Goal: Browse casually

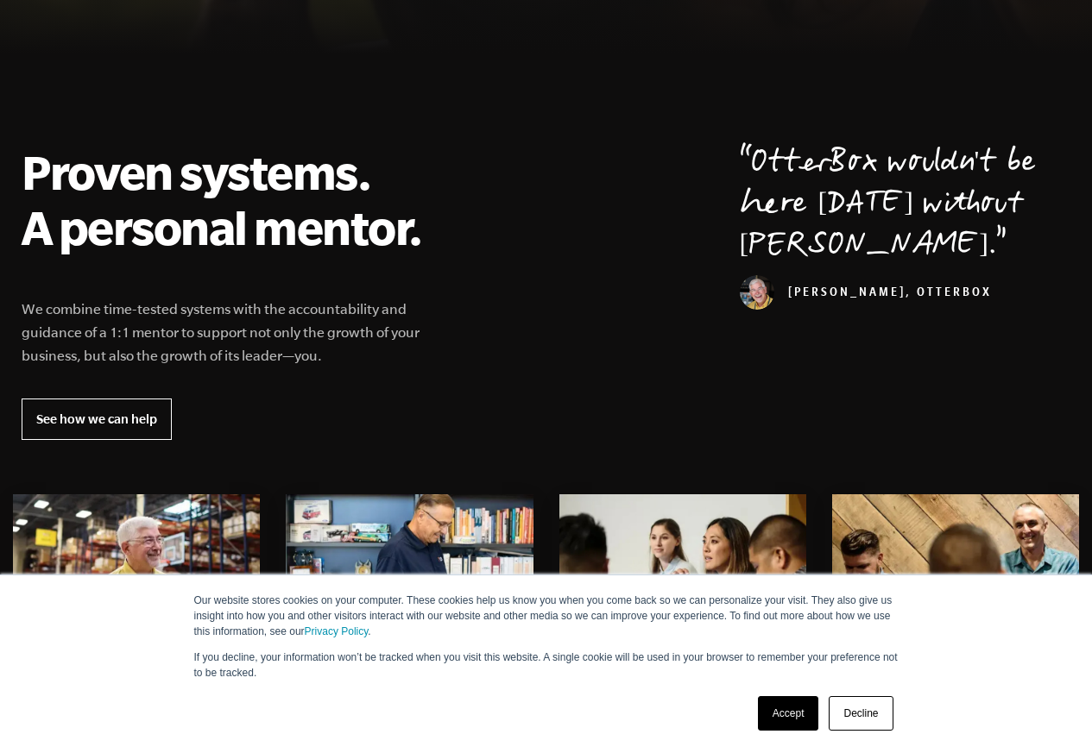
scroll to position [621, 0]
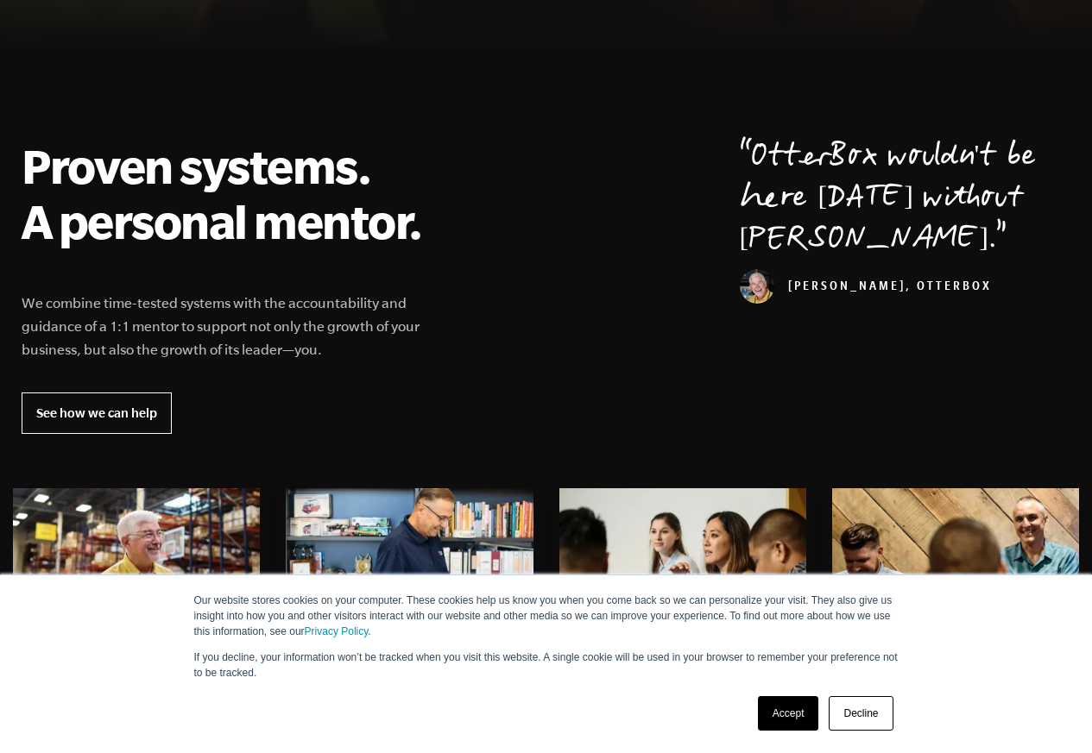
click at [786, 716] on link "Accept" at bounding box center [788, 713] width 61 height 35
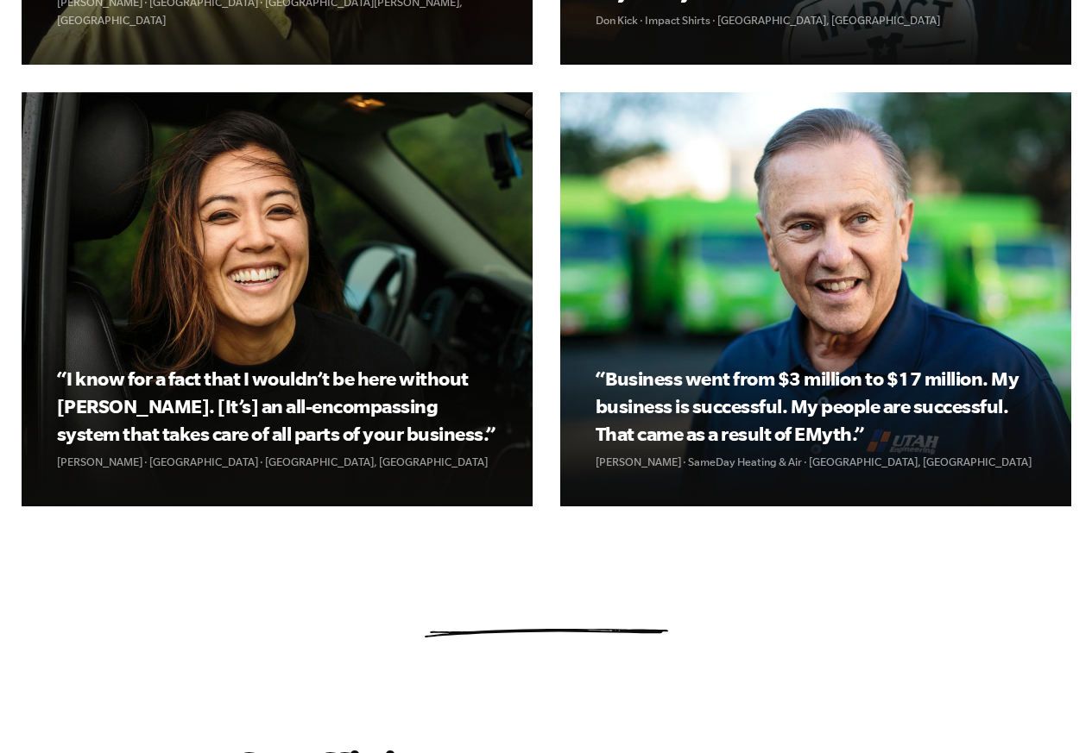
scroll to position [3277, 0]
